Goal: Task Accomplishment & Management: Complete application form

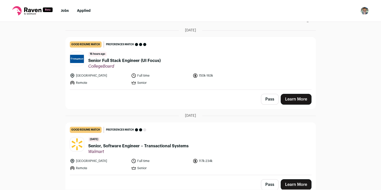
scroll to position [41, 0]
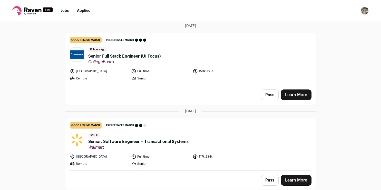
click at [293, 94] on link "Learn More" at bounding box center [296, 94] width 31 height 11
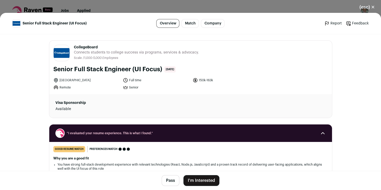
click at [207, 183] on button "I'm Interested" at bounding box center [201, 180] width 36 height 11
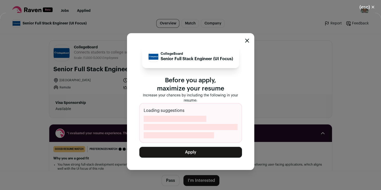
click at [209, 151] on button "Apply" at bounding box center [190, 152] width 103 height 11
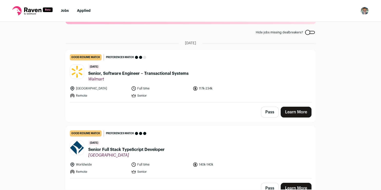
scroll to position [32, 0]
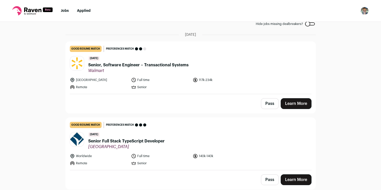
click at [267, 102] on button "Pass" at bounding box center [270, 103] width 18 height 11
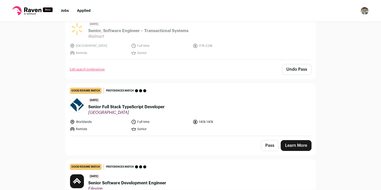
scroll to position [70, 0]
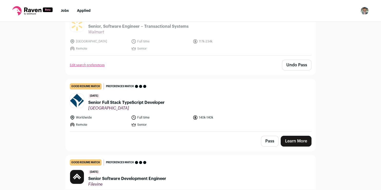
click at [286, 138] on link "Learn More" at bounding box center [296, 140] width 31 height 11
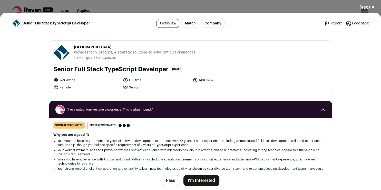
click at [189, 177] on button "I'm Interested" at bounding box center [201, 180] width 36 height 11
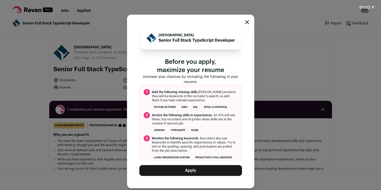
click at [188, 169] on button "Apply" at bounding box center [190, 170] width 103 height 11
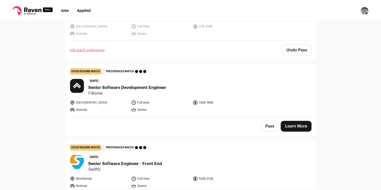
scroll to position [87, 0]
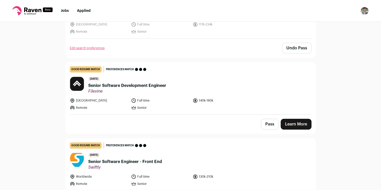
click at [293, 124] on link "Learn More" at bounding box center [296, 124] width 31 height 11
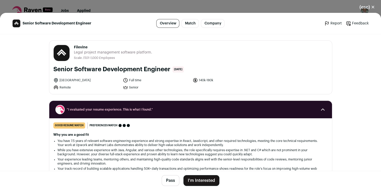
click at [196, 180] on button "I'm Interested" at bounding box center [201, 180] width 36 height 11
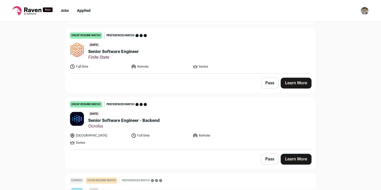
scroll to position [429, 0]
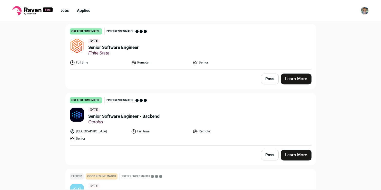
click at [292, 75] on link "Learn More" at bounding box center [296, 78] width 31 height 11
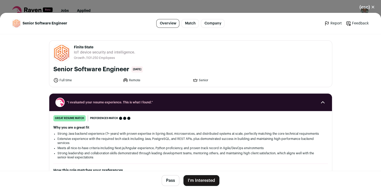
click at [188, 179] on button "I'm Interested" at bounding box center [201, 180] width 36 height 11
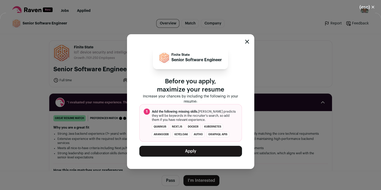
click at [179, 151] on button "Apply" at bounding box center [190, 150] width 103 height 11
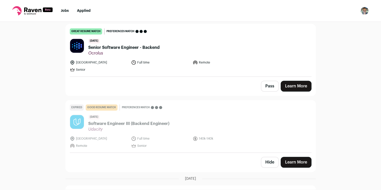
click at [298, 83] on link "Learn More" at bounding box center [296, 86] width 31 height 11
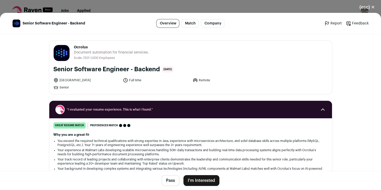
click at [207, 178] on button "I'm Interested" at bounding box center [201, 180] width 36 height 11
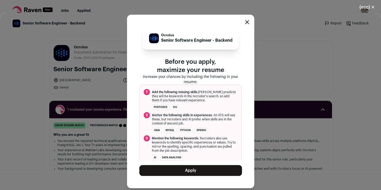
click at [200, 174] on button "Apply" at bounding box center [190, 170] width 103 height 11
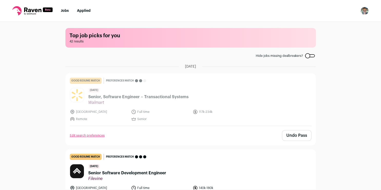
scroll to position [23, 0]
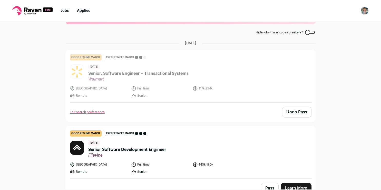
click at [170, 100] on link "good resume match You meet the must-have requirements but are missing some nice…" at bounding box center [191, 76] width 250 height 52
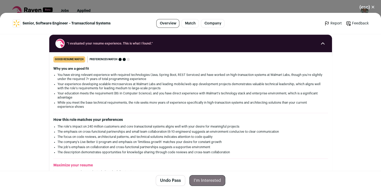
scroll to position [0, 0]
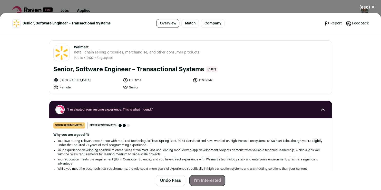
click at [375, 7] on button "(esc) ✕" at bounding box center [367, 7] width 28 height 11
